Goal: Task Accomplishment & Management: Manage account settings

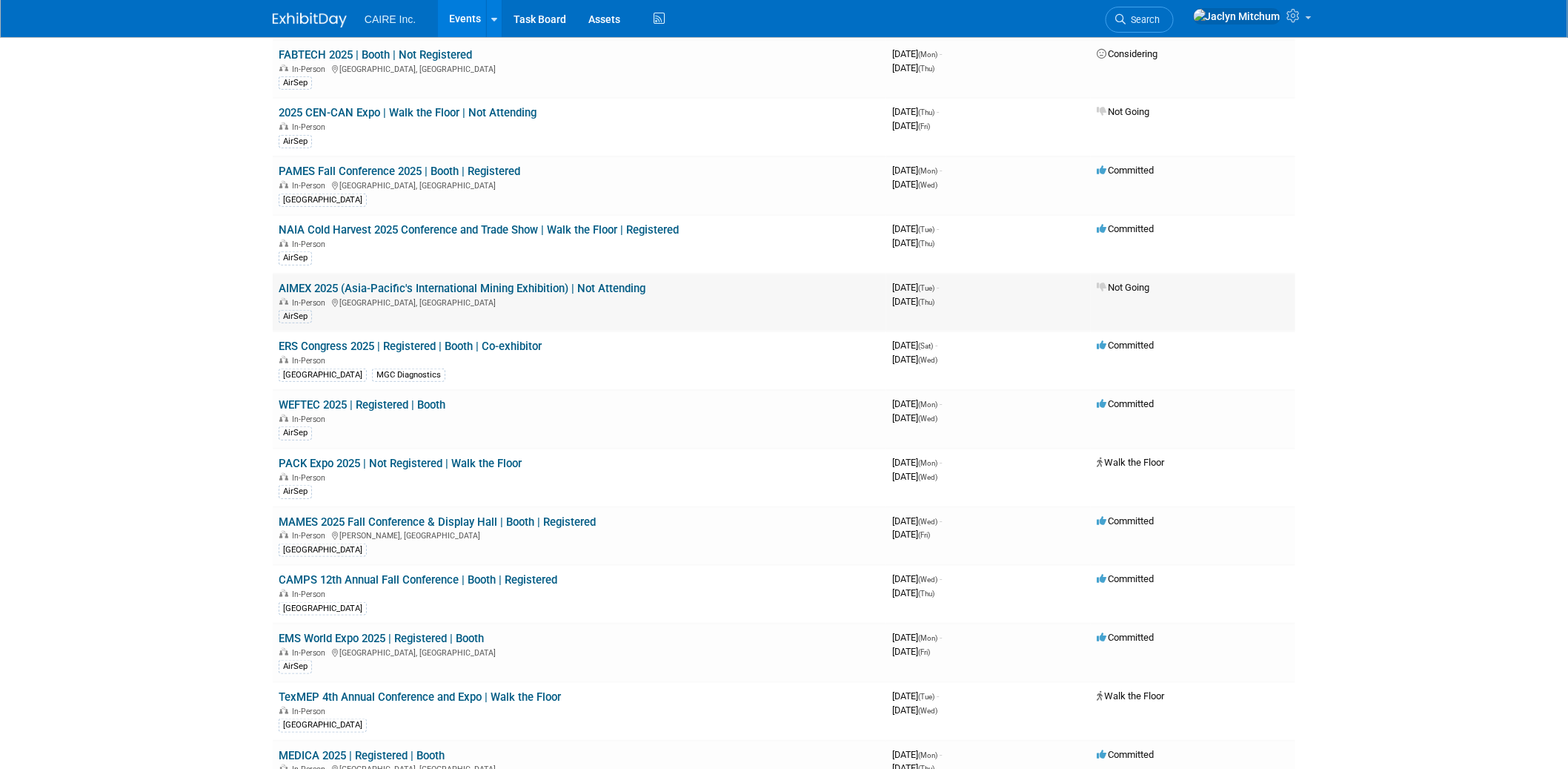
scroll to position [356, 0]
click at [568, 236] on div "In-Person" at bounding box center [579, 241] width 602 height 12
click at [562, 228] on link "NAIA Cold Harvest 2025 Conference and Trade Show | Walk the Floor | Registered" at bounding box center [479, 228] width 401 height 13
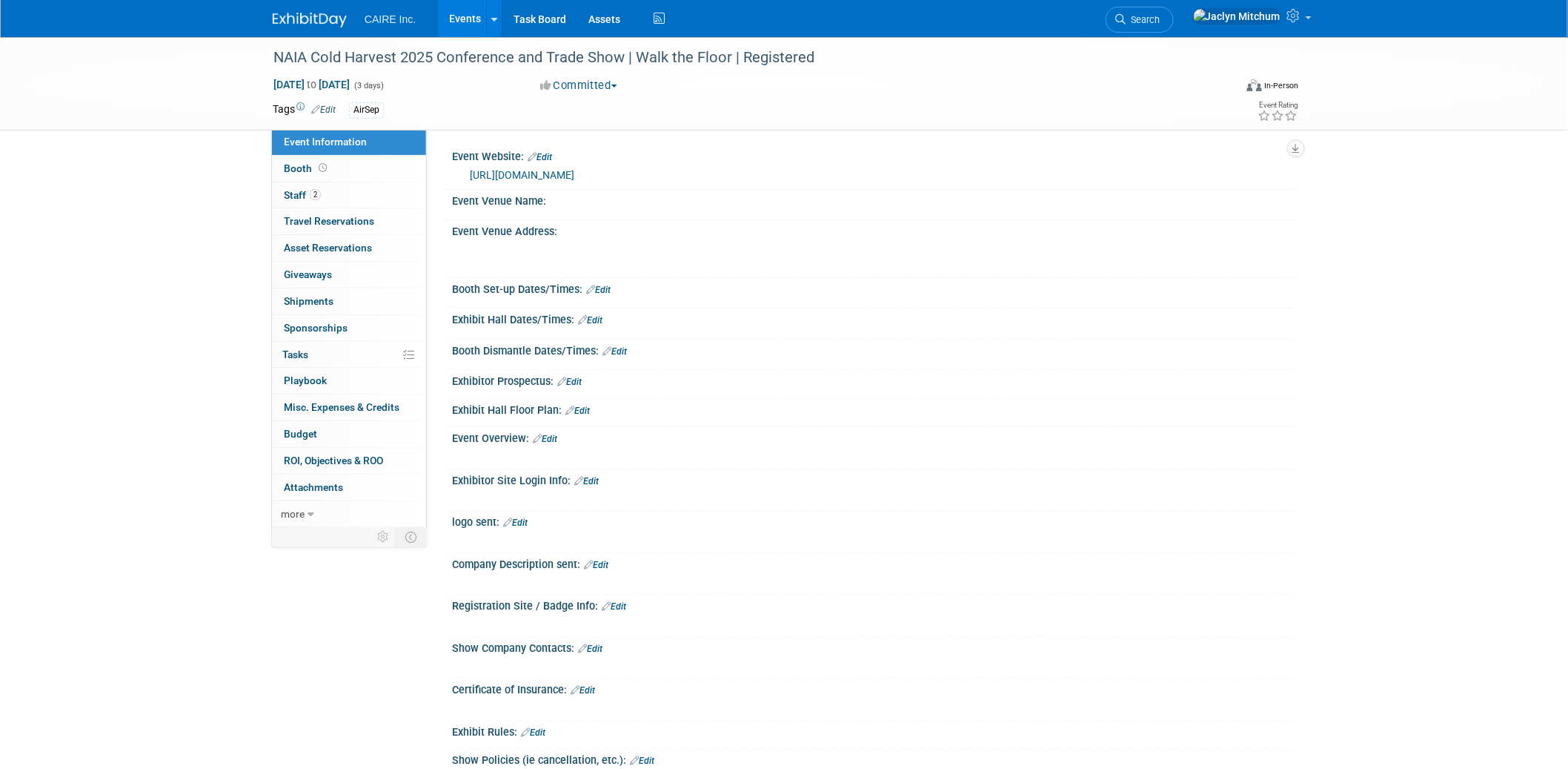
click at [576, 81] on button "Committed" at bounding box center [579, 85] width 88 height 16
click at [582, 145] on link "Not Going" at bounding box center [600, 151] width 129 height 21
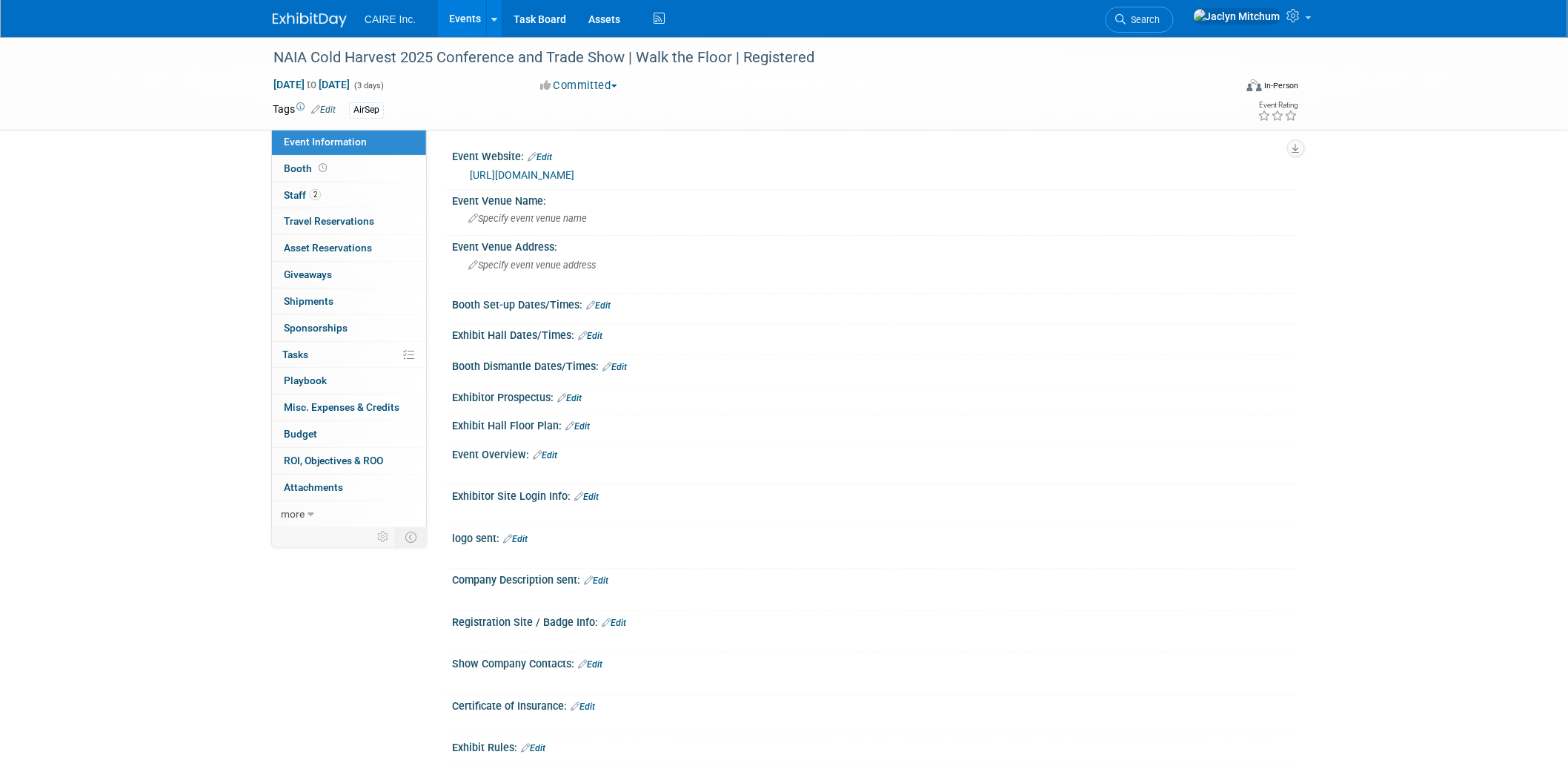
drag, startPoint x: 807, startPoint y: 59, endPoint x: 762, endPoint y: 96, distance: 58.3
click at [808, 81] on div "NAIA Cold Harvest 2025 Conference and Trade Show | Walk the Floor | Registered …" at bounding box center [784, 84] width 1045 height 93
click at [601, 82] on button "Committed" at bounding box center [579, 85] width 88 height 16
click at [602, 150] on link "Not Going" at bounding box center [600, 151] width 129 height 21
click at [462, 24] on link "Events" at bounding box center [465, 19] width 54 height 37
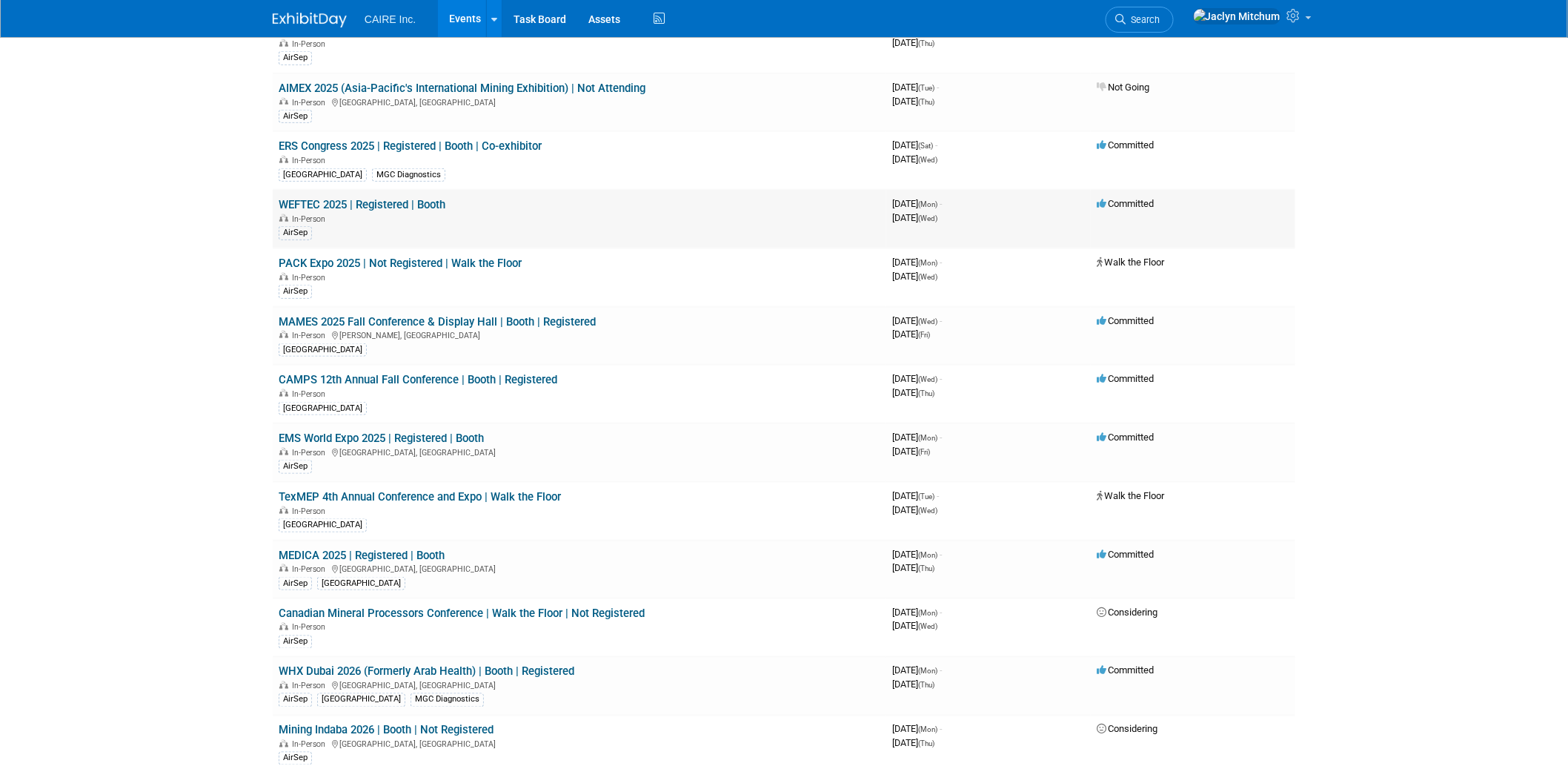
scroll to position [557, 0]
click at [446, 429] on link "EMS World Expo 2025 | Registered | Booth" at bounding box center [381, 436] width 205 height 13
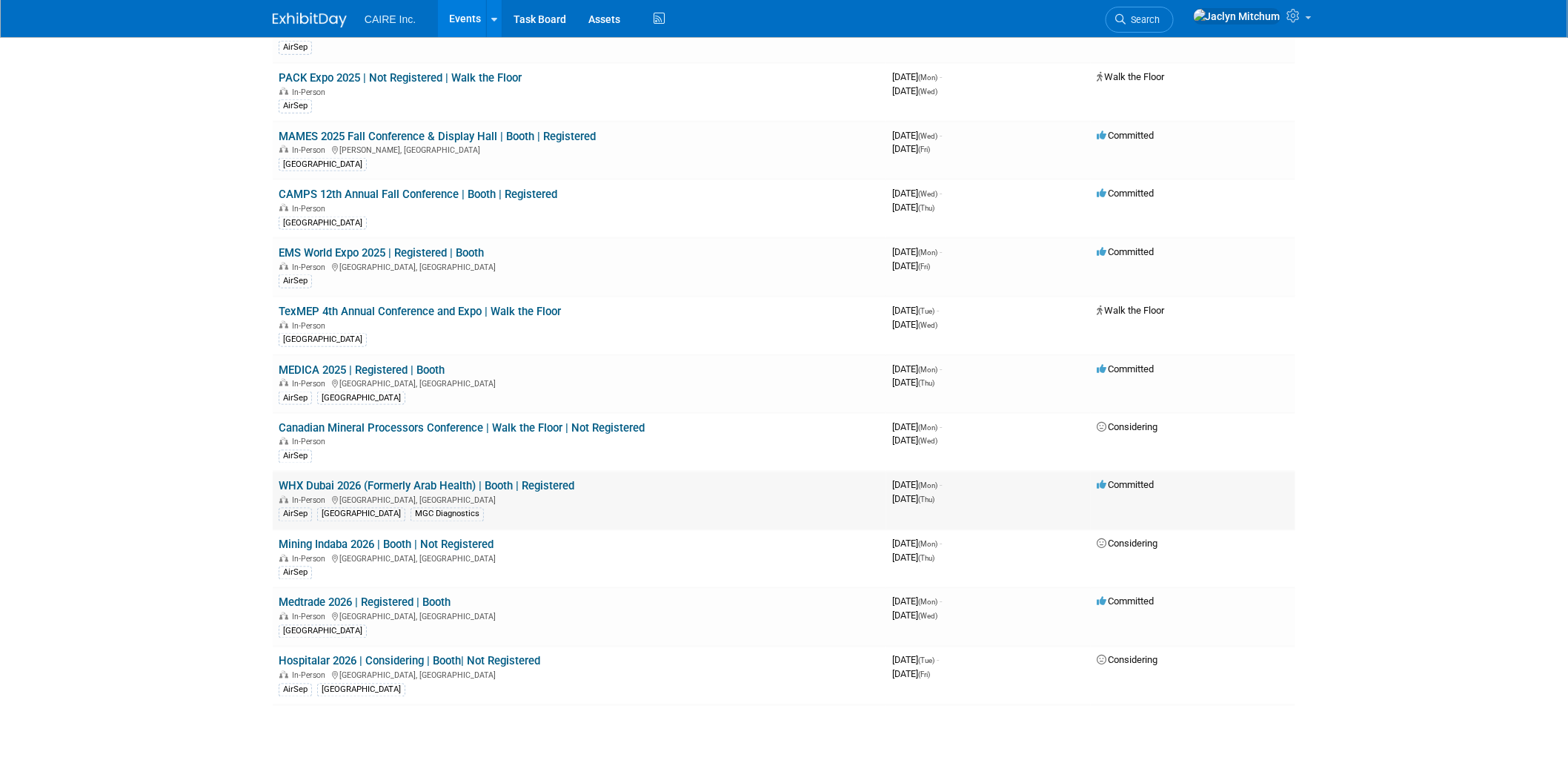
scroll to position [743, 0]
